Goal: Information Seeking & Learning: Learn about a topic

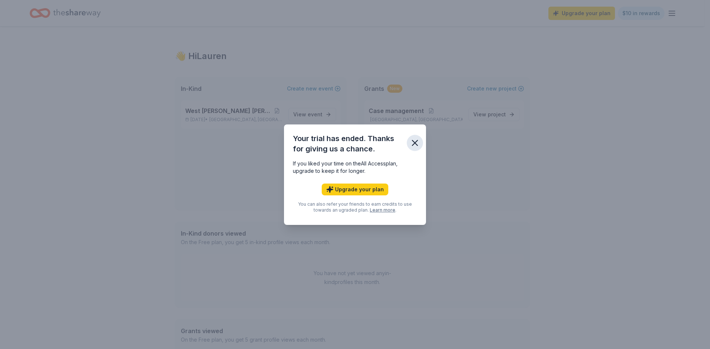
click at [413, 141] on icon "button" at bounding box center [414, 142] width 5 height 5
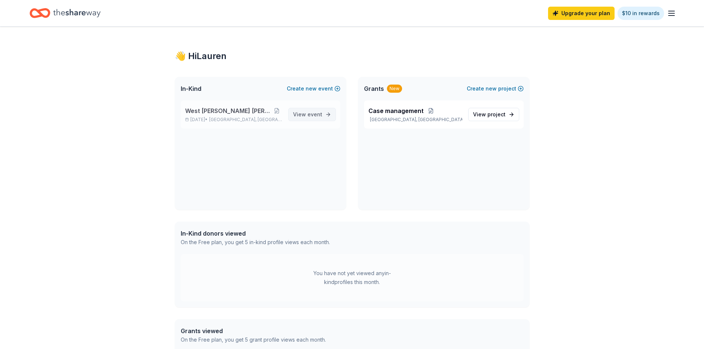
click at [306, 113] on span "View event" at bounding box center [307, 114] width 29 height 9
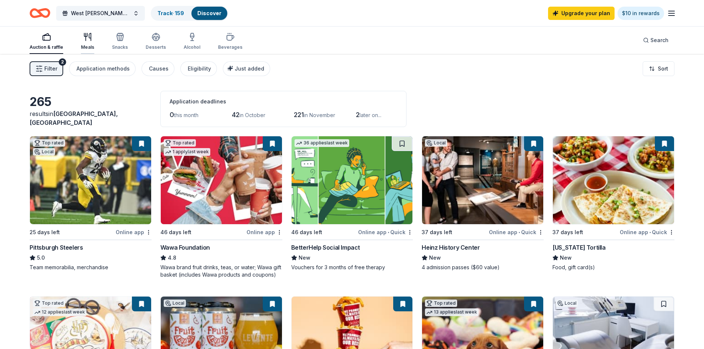
click at [90, 40] on icon "button" at bounding box center [90, 36] width 2 height 7
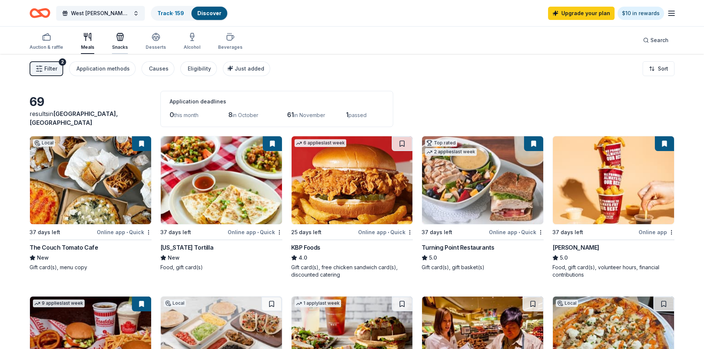
click at [122, 41] on icon "button" at bounding box center [120, 37] width 9 height 9
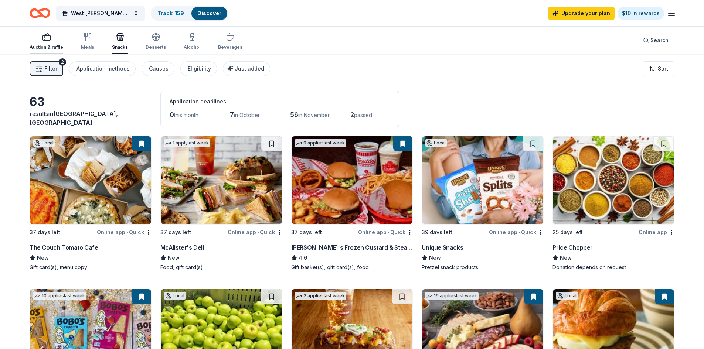
click at [48, 40] on rect "button" at bounding box center [46, 37] width 7 height 5
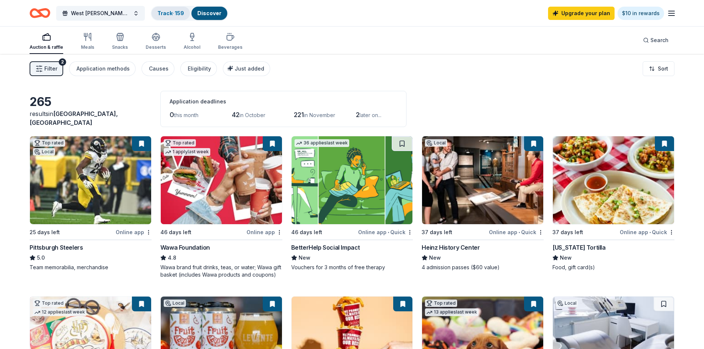
click at [180, 8] on div "Track · 159" at bounding box center [171, 13] width 38 height 13
click at [173, 11] on link "Track · 159" at bounding box center [170, 13] width 27 height 6
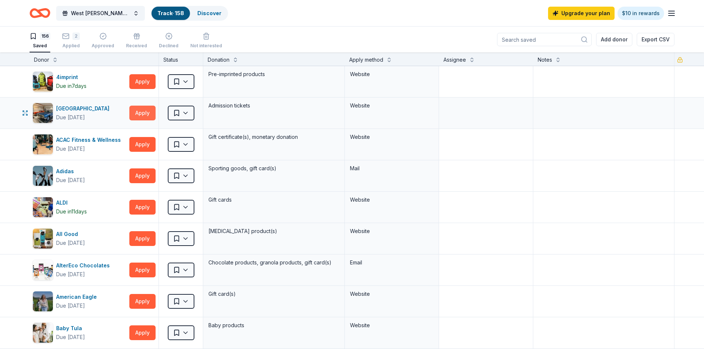
click at [143, 113] on button "Apply" at bounding box center [142, 113] width 26 height 15
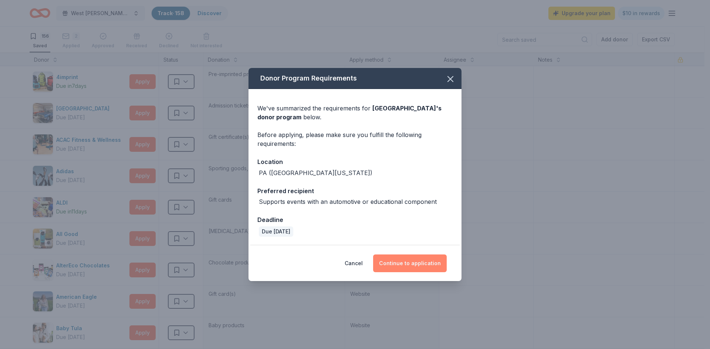
click at [407, 267] on button "Continue to application" at bounding box center [410, 264] width 74 height 18
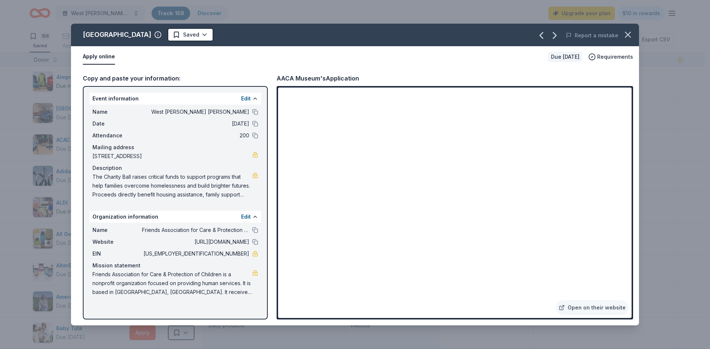
click at [251, 231] on div "Name Friends Association for Care & Protection of Children" at bounding box center [175, 230] width 166 height 9
click at [253, 229] on button at bounding box center [255, 230] width 6 height 6
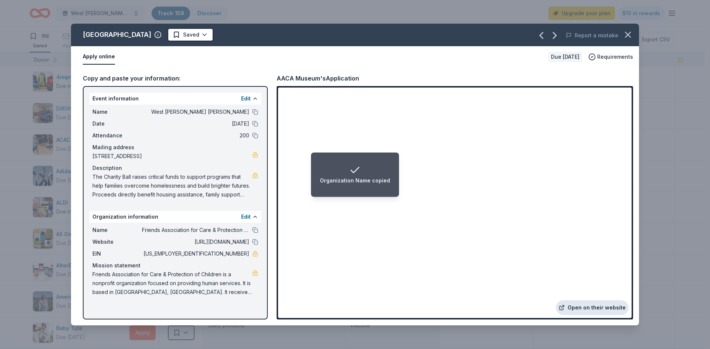
click at [587, 304] on link "Open on their website" at bounding box center [592, 308] width 73 height 15
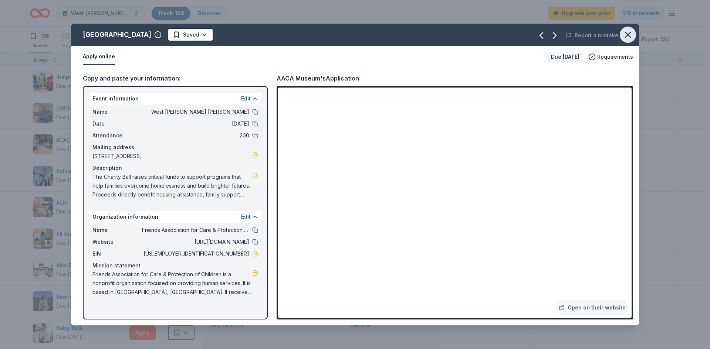
click at [629, 34] on icon "button" at bounding box center [627, 35] width 10 height 10
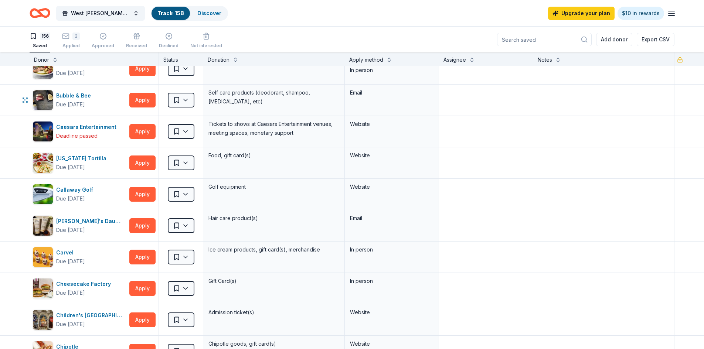
scroll to position [444, 0]
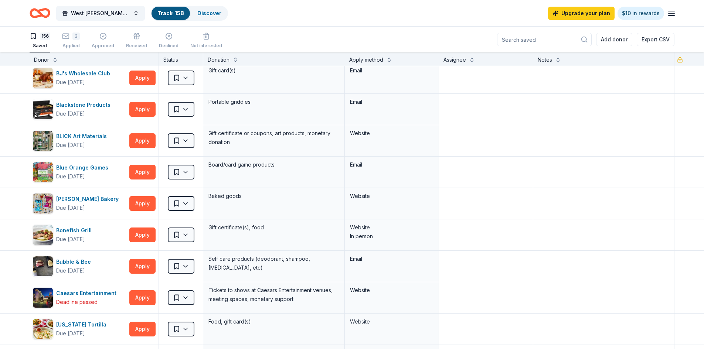
click at [29, 9] on div "West [PERSON_NAME] [PERSON_NAME] Track · 158 Discover Upgrade your plan $10 in …" at bounding box center [352, 13] width 704 height 26
click at [37, 8] on icon "Home" at bounding box center [40, 12] width 21 height 17
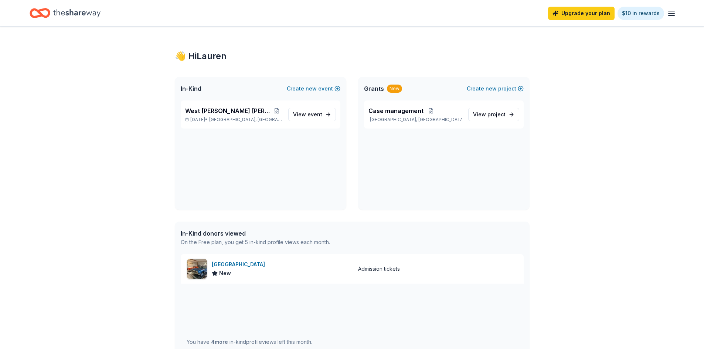
click at [42, 13] on icon "Home" at bounding box center [40, 12] width 21 height 17
click at [378, 88] on span "Grants" at bounding box center [374, 88] width 20 height 9
click at [481, 112] on span "View project" at bounding box center [489, 114] width 33 height 9
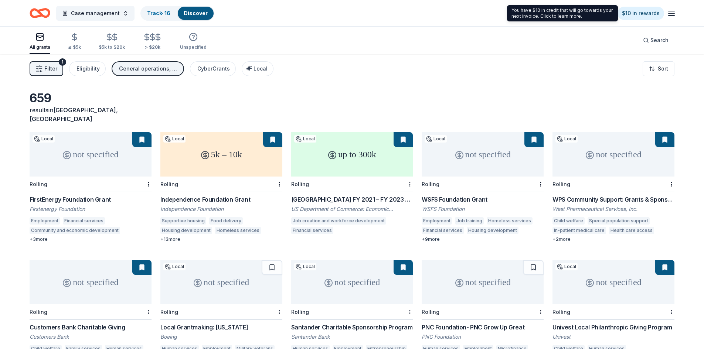
click at [669, 13] on line "button" at bounding box center [672, 13] width 6 height 0
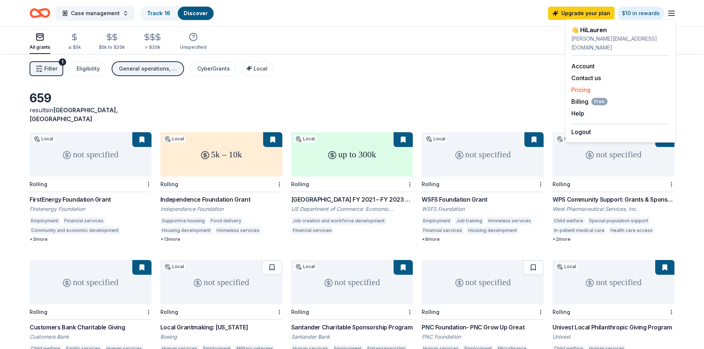
click at [587, 86] on link "Pricing" at bounding box center [580, 89] width 19 height 7
click at [578, 86] on link "Pricing" at bounding box center [580, 89] width 19 height 7
click at [33, 16] on icon "Home" at bounding box center [40, 12] width 21 height 17
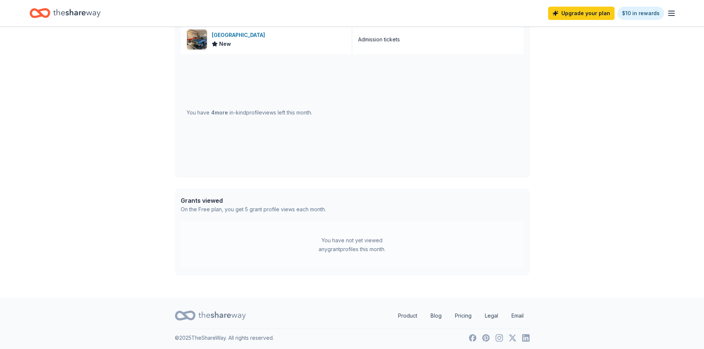
scroll to position [232, 0]
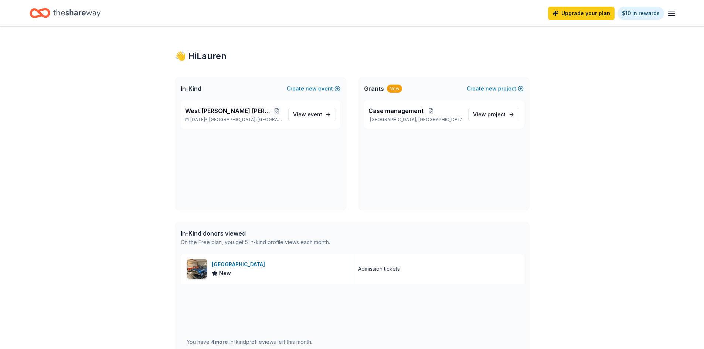
click at [671, 14] on icon "button" at bounding box center [671, 13] width 9 height 9
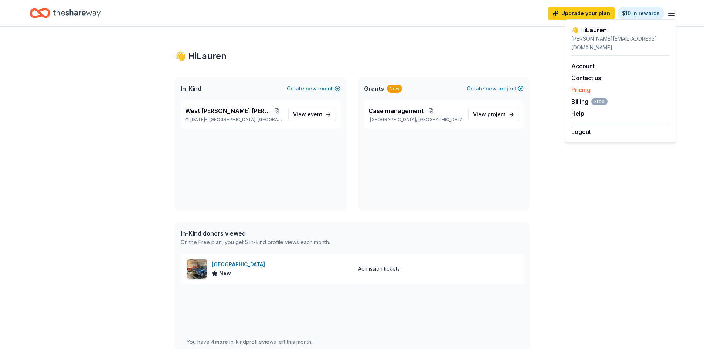
click at [583, 86] on link "Pricing" at bounding box center [580, 89] width 19 height 7
click at [584, 86] on link "Pricing" at bounding box center [580, 89] width 19 height 7
click at [593, 85] on div "Pricing" at bounding box center [620, 89] width 98 height 9
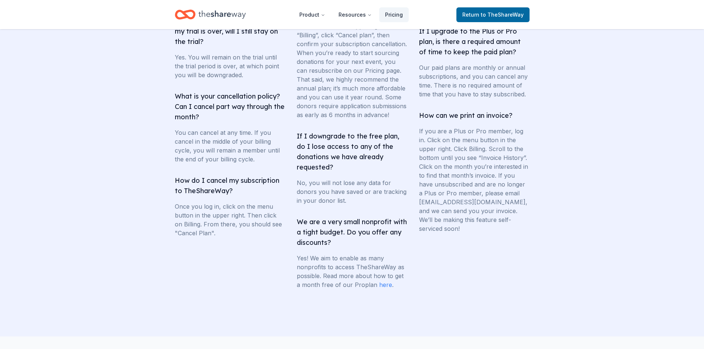
scroll to position [1368, 0]
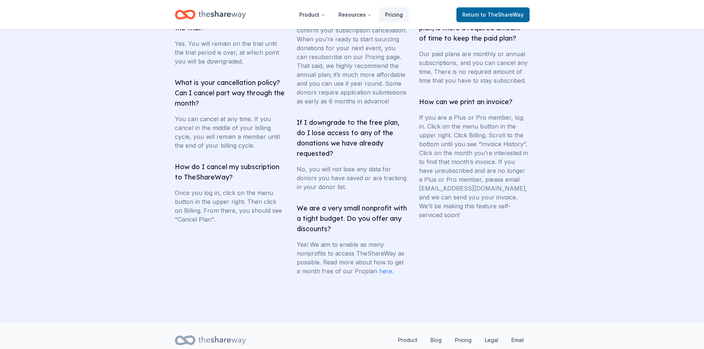
click at [383, 275] on link "here" at bounding box center [385, 271] width 13 height 7
